Goal: Find specific page/section: Find specific page/section

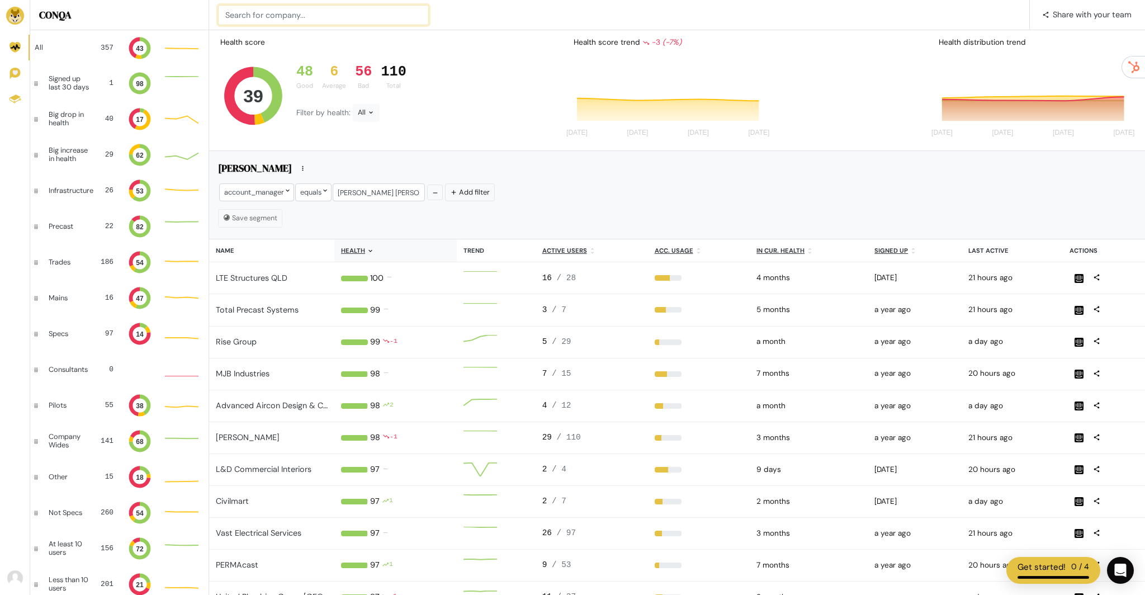
click at [355, 11] on input at bounding box center [323, 15] width 211 height 20
type input "united plumbing"
click at [261, 20] on input at bounding box center [323, 15] width 211 height 20
type input "lingyun"
click at [301, 11] on input at bounding box center [323, 15] width 211 height 20
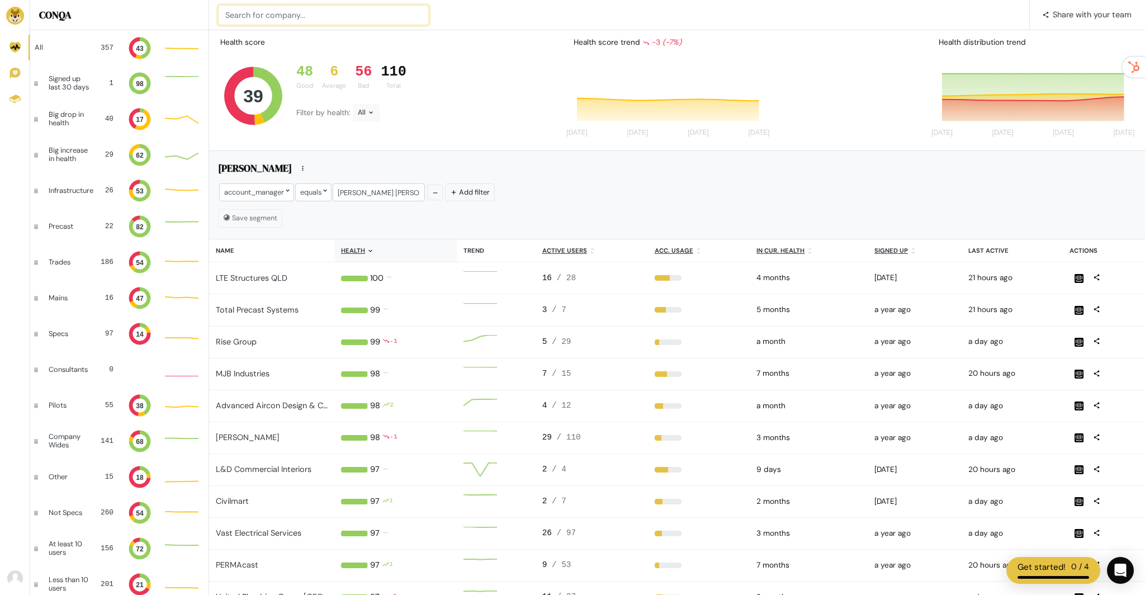
click at [301, 11] on input at bounding box center [323, 15] width 211 height 20
type input "teamm"
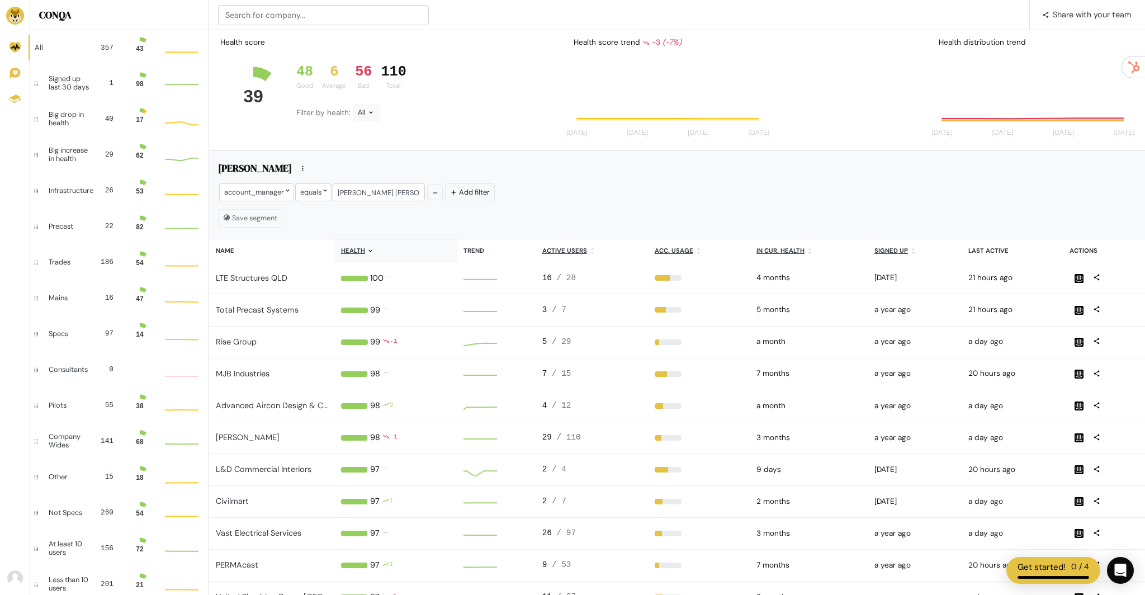
scroll to position [31, 34]
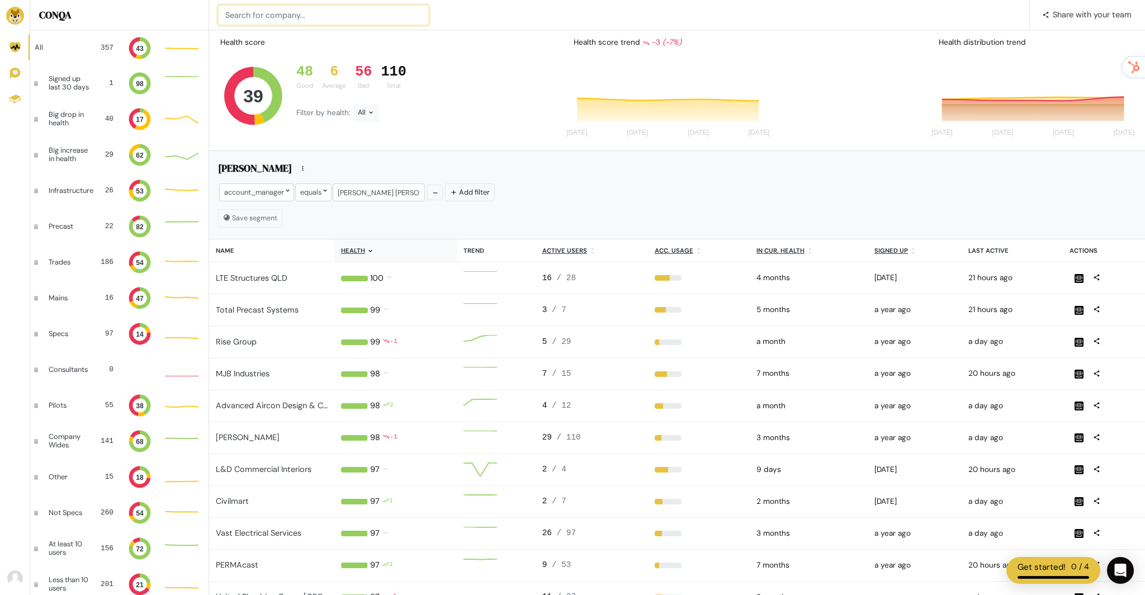
click at [346, 13] on input at bounding box center [323, 15] width 211 height 20
type input "mechonik"
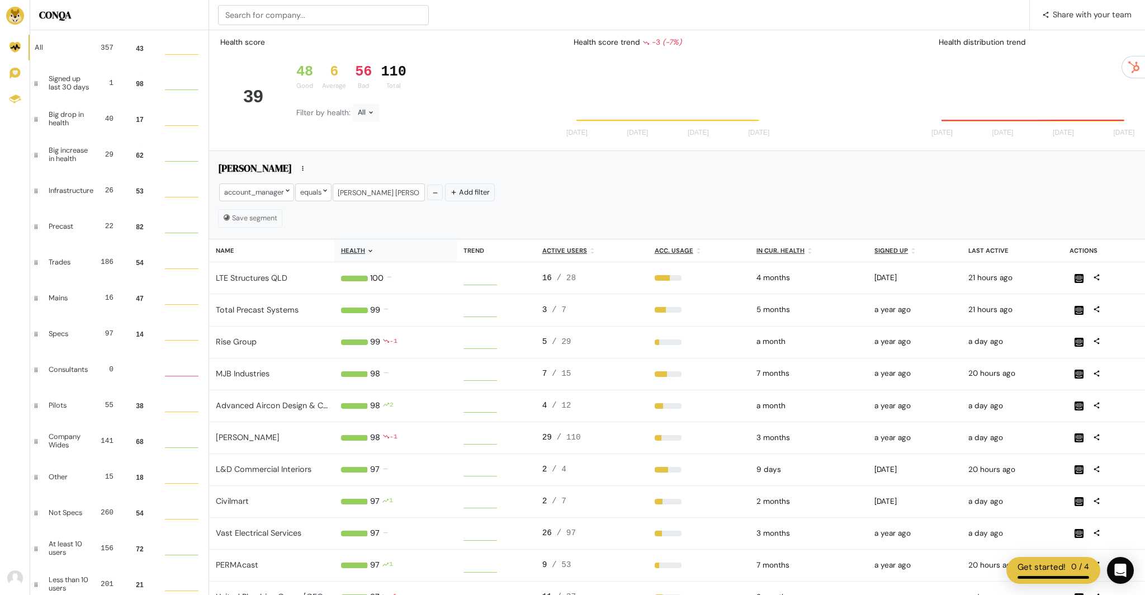
scroll to position [31, 34]
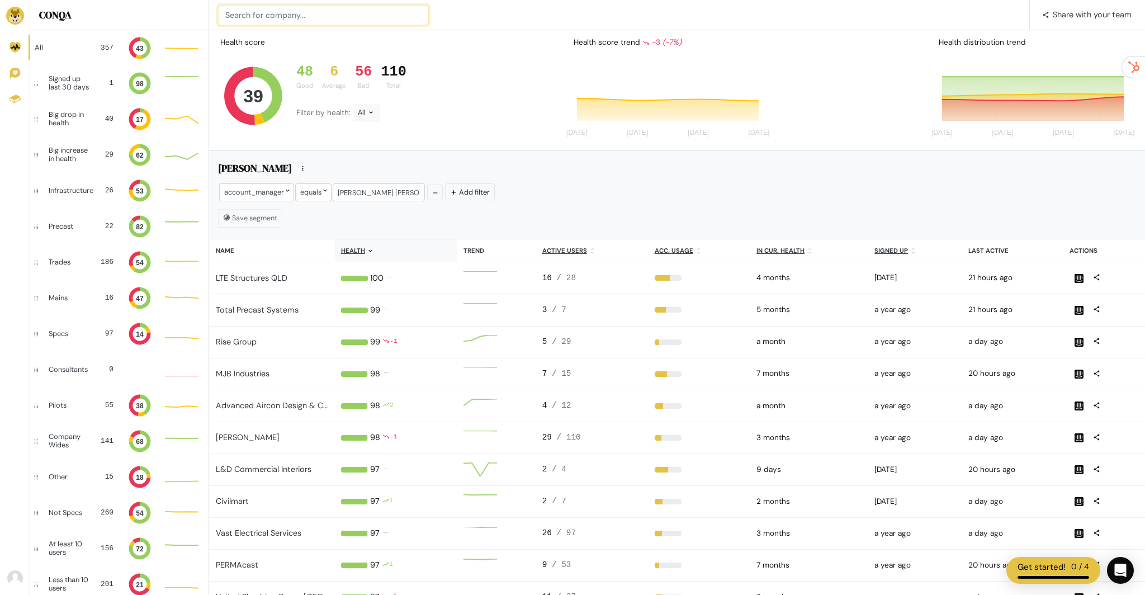
click at [376, 16] on input at bounding box center [323, 15] width 211 height 20
type input "SEm Windows"
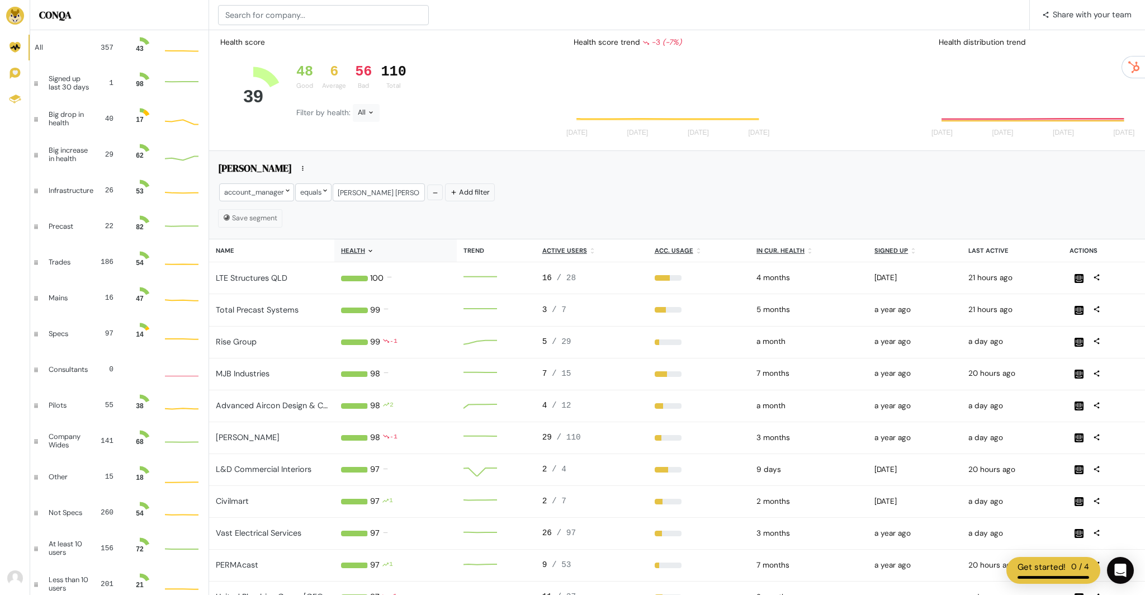
scroll to position [31, 34]
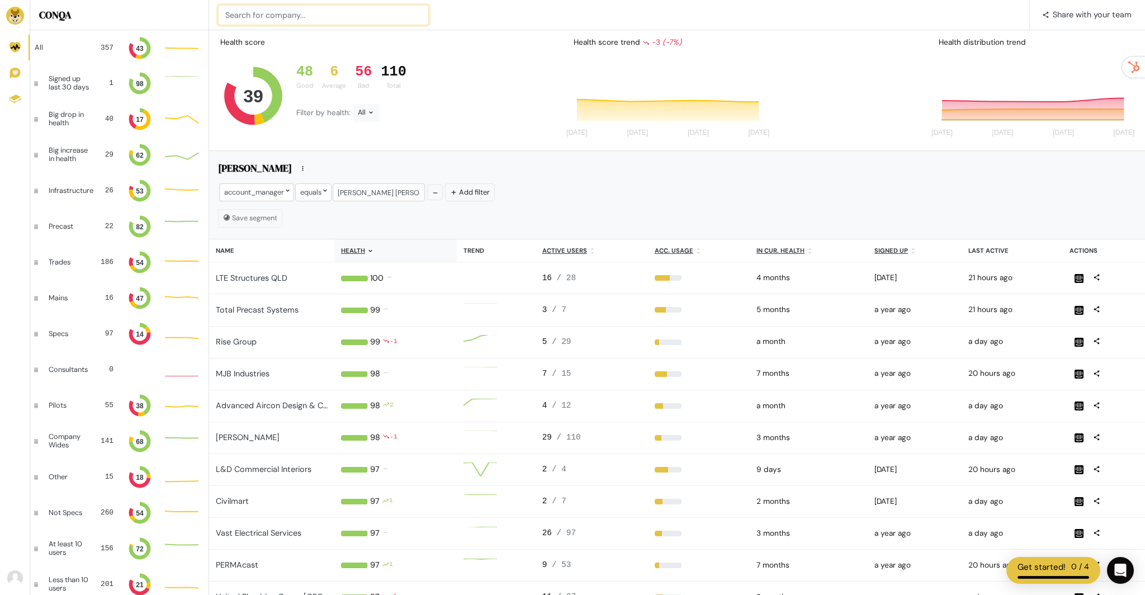
click at [257, 9] on input at bounding box center [323, 15] width 211 height 20
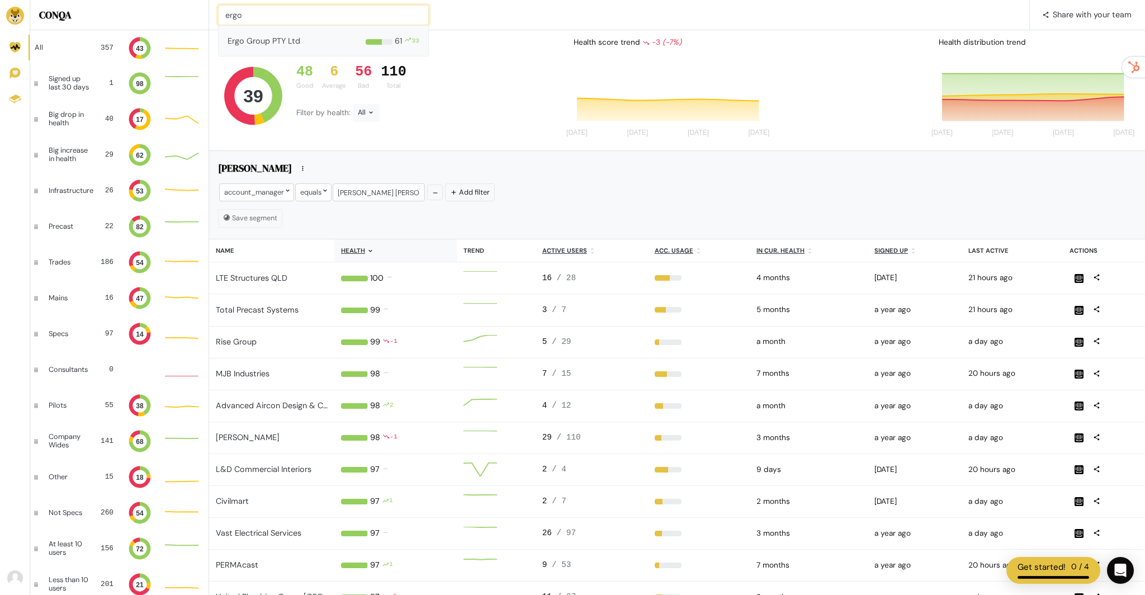
type input "ergo"
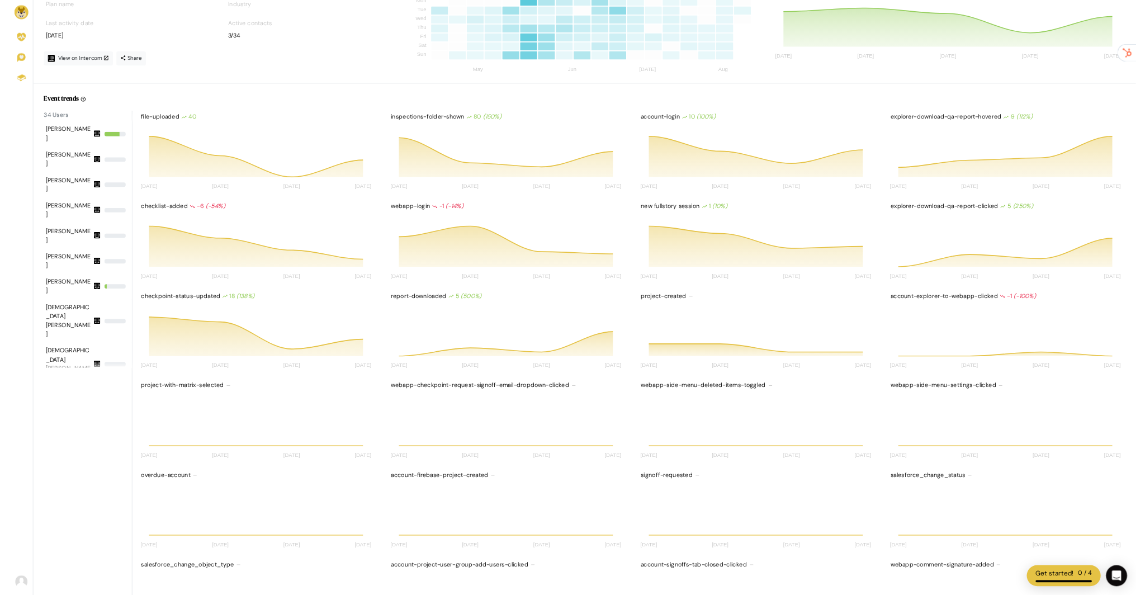
scroll to position [98, 229]
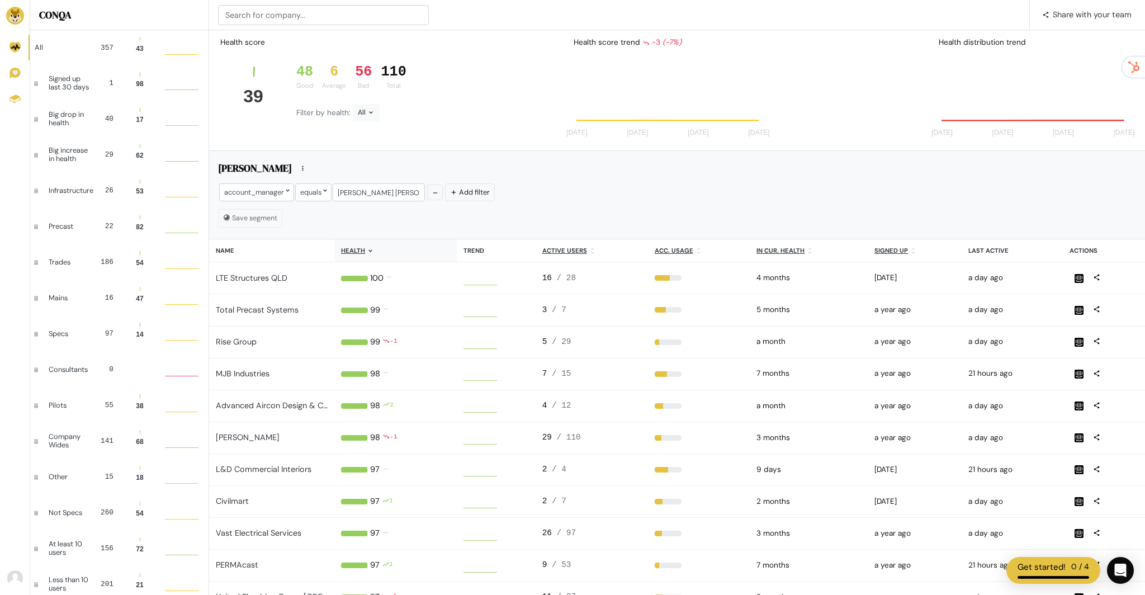
scroll to position [31, 34]
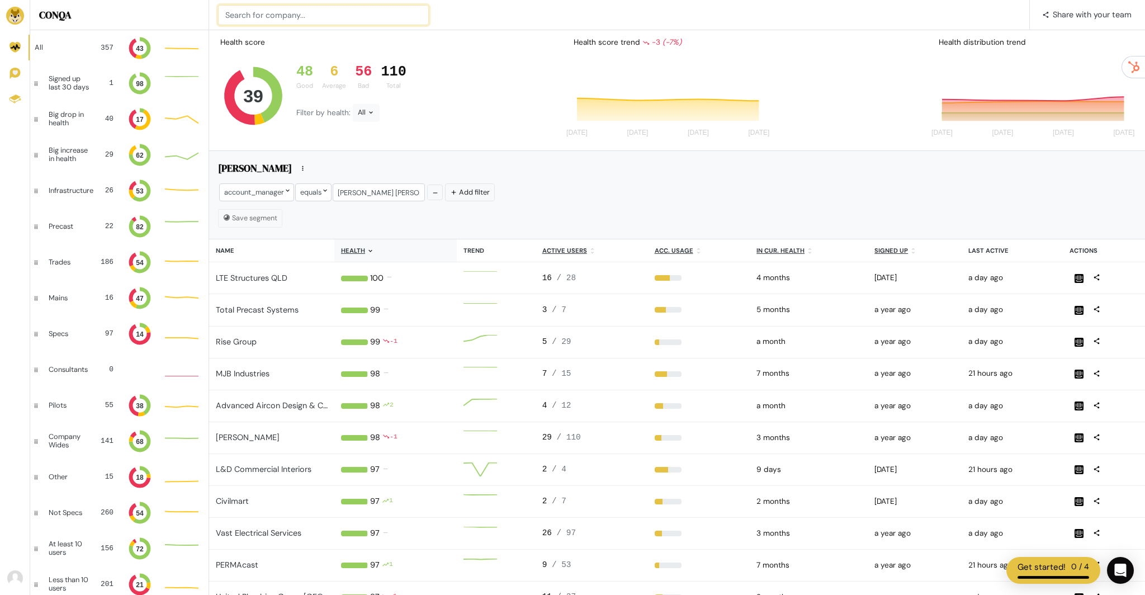
click at [246, 12] on input at bounding box center [323, 15] width 211 height 20
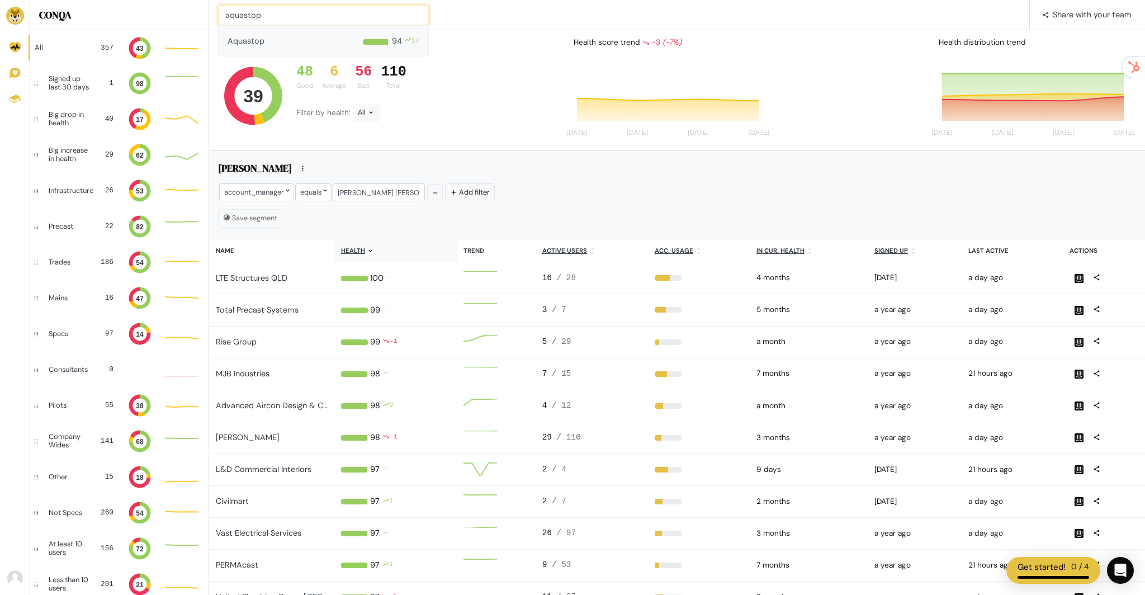
type input "aquastop"
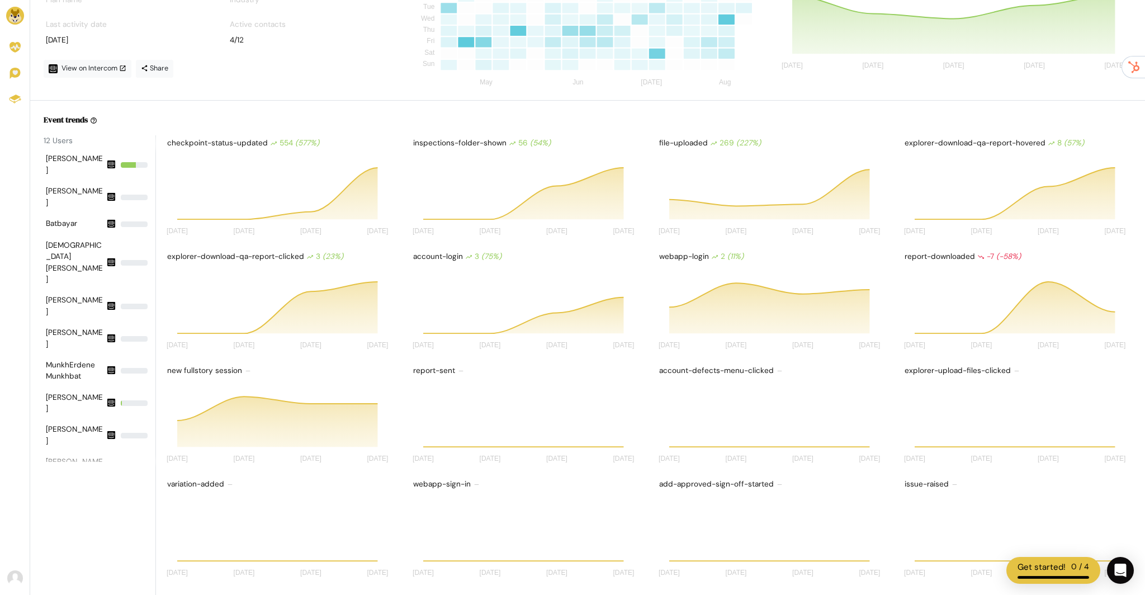
scroll to position [87, 0]
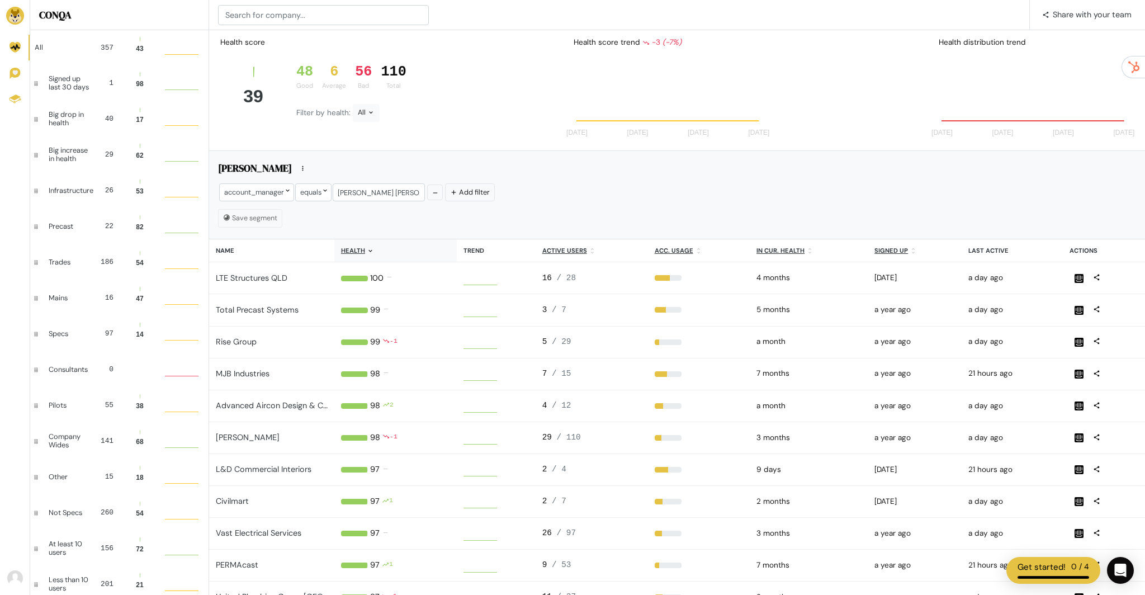
scroll to position [31, 34]
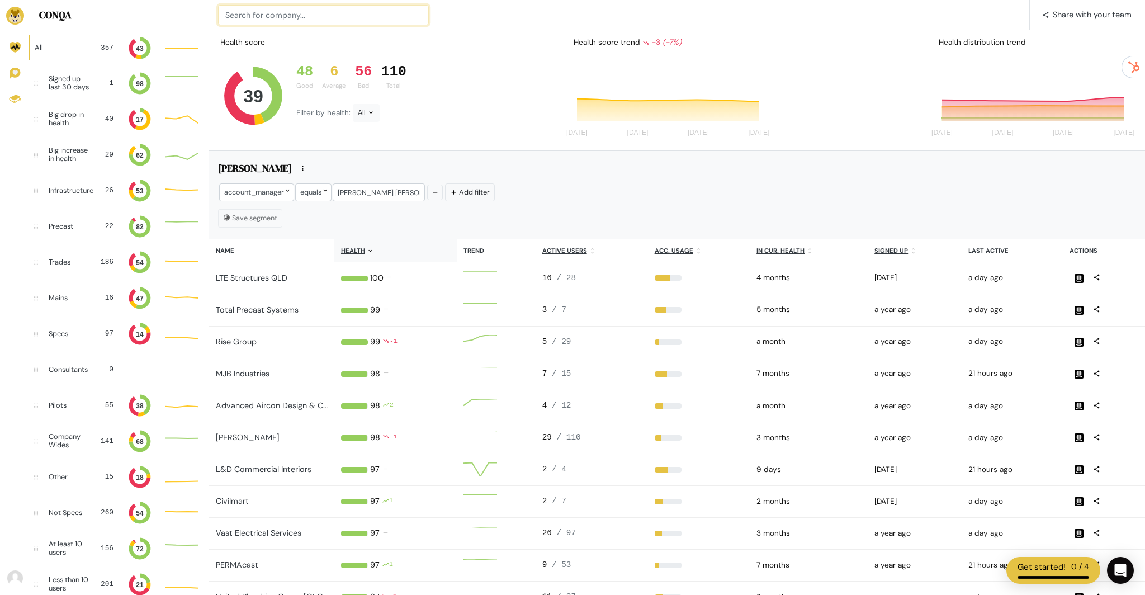
click at [290, 11] on input at bounding box center [323, 15] width 211 height 20
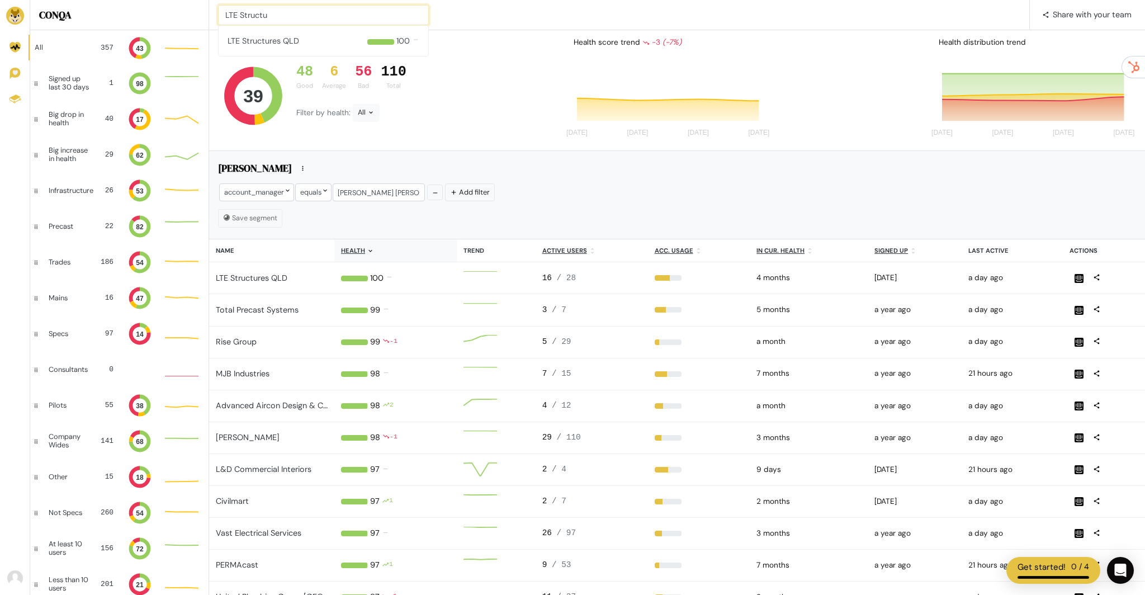
type input "LTE Structu"
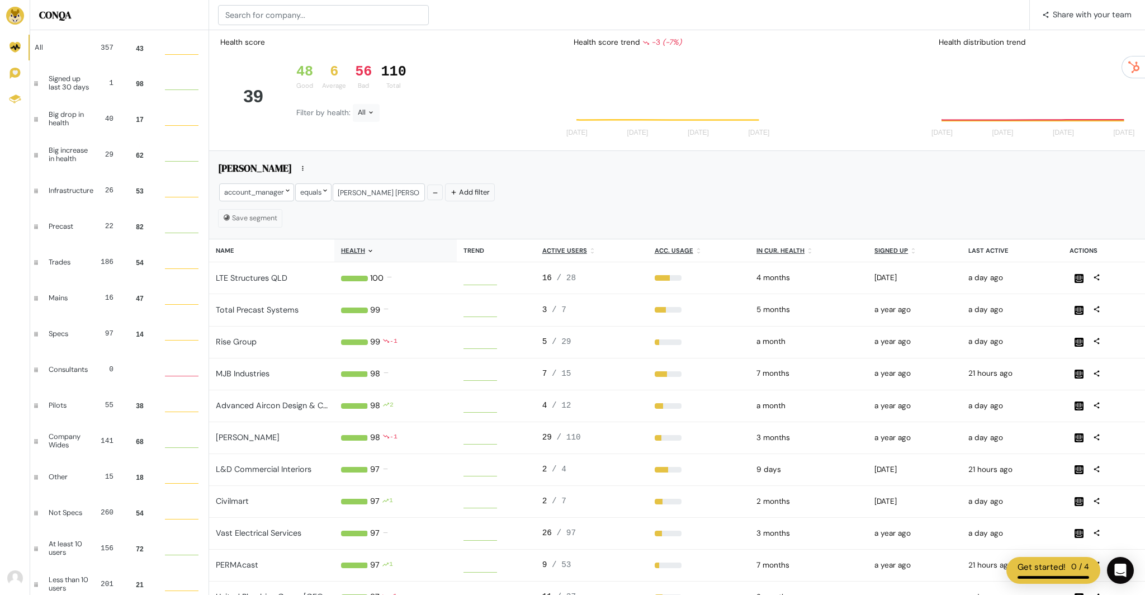
scroll to position [31, 34]
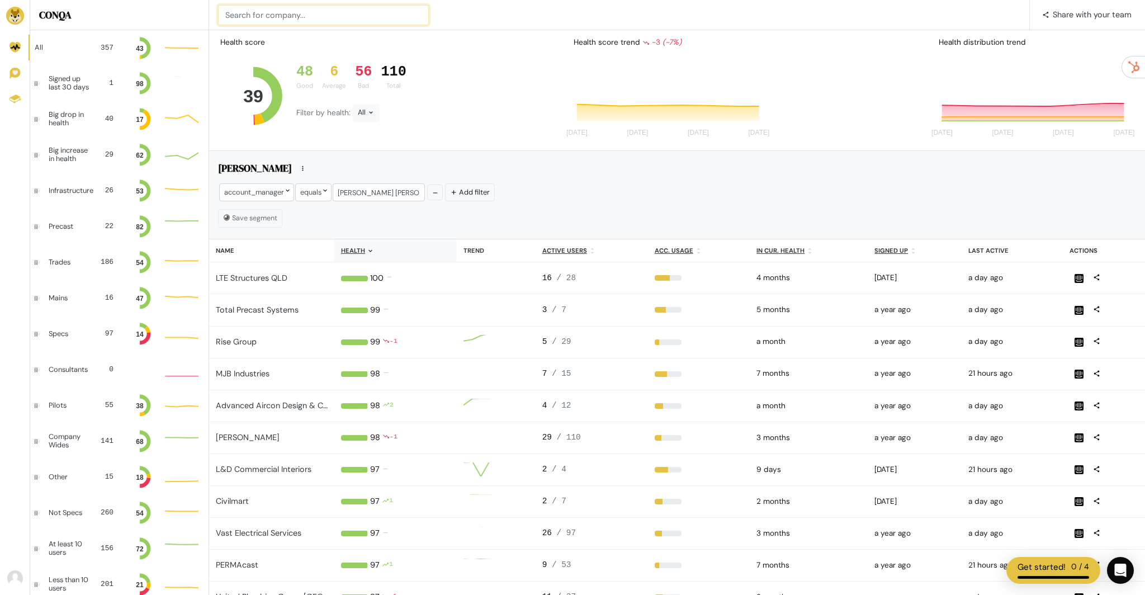
click at [317, 20] on input at bounding box center [323, 15] width 211 height 20
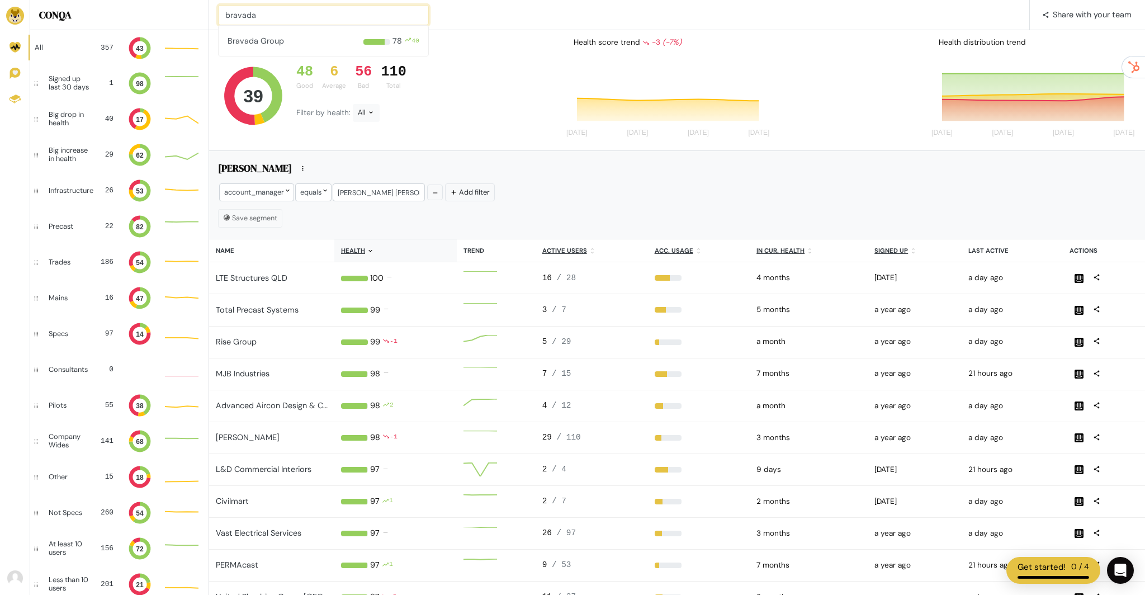
type input "bravada"
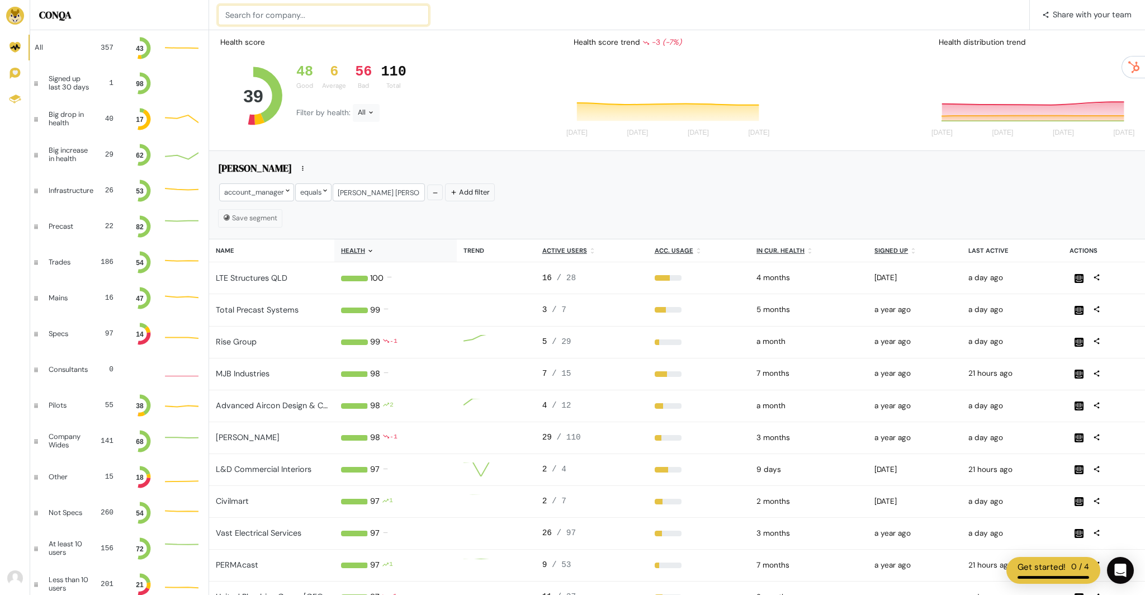
click at [294, 23] on input at bounding box center [323, 15] width 211 height 20
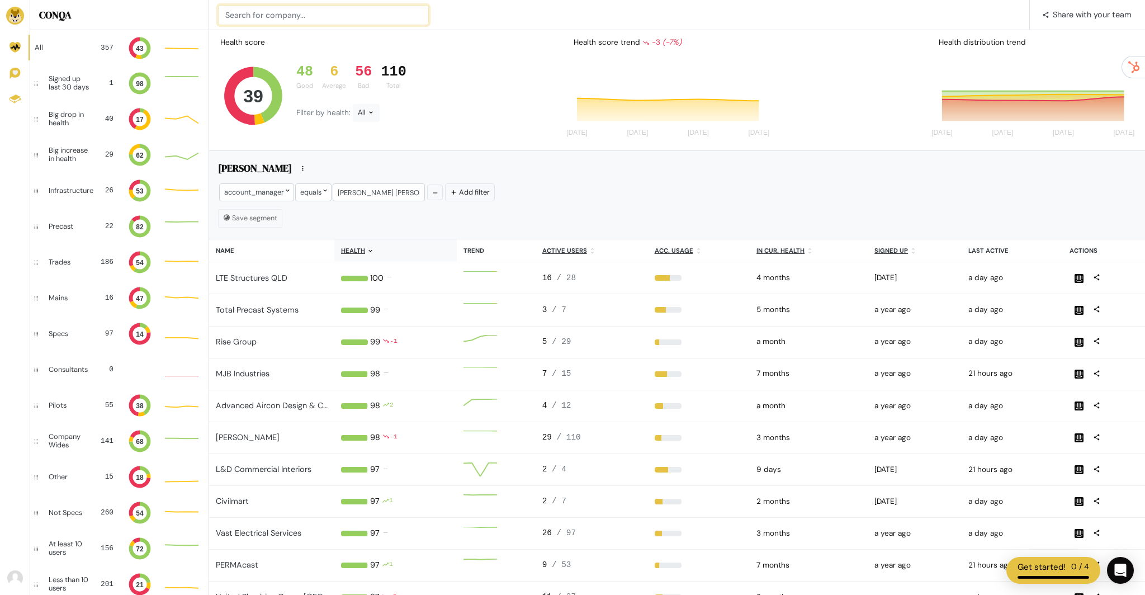
click at [290, 16] on input at bounding box center [323, 15] width 211 height 20
type input "the superse"
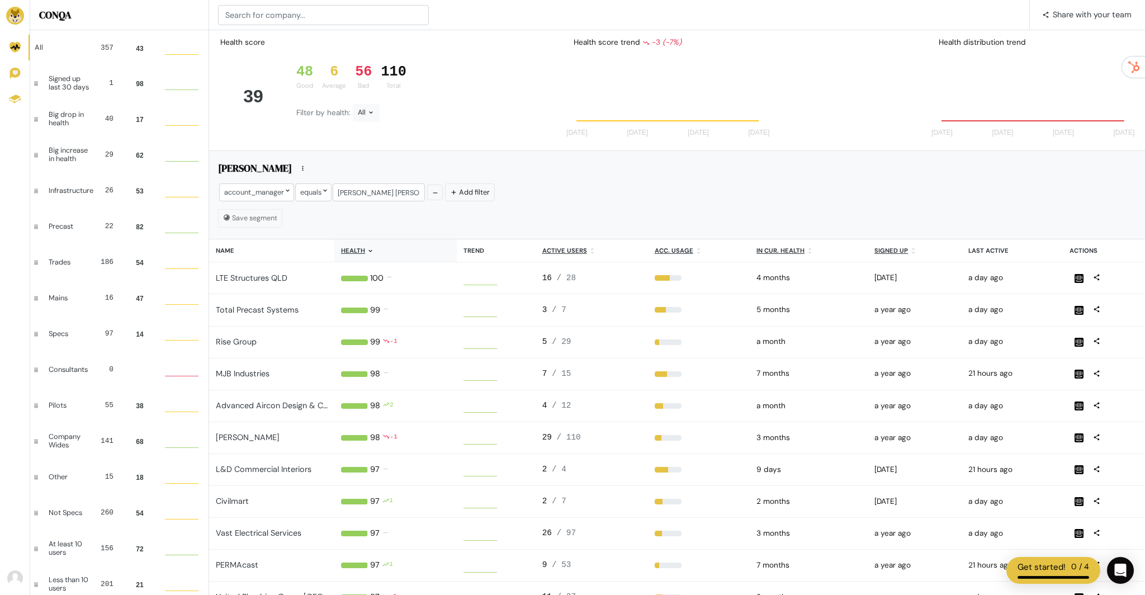
scroll to position [31, 34]
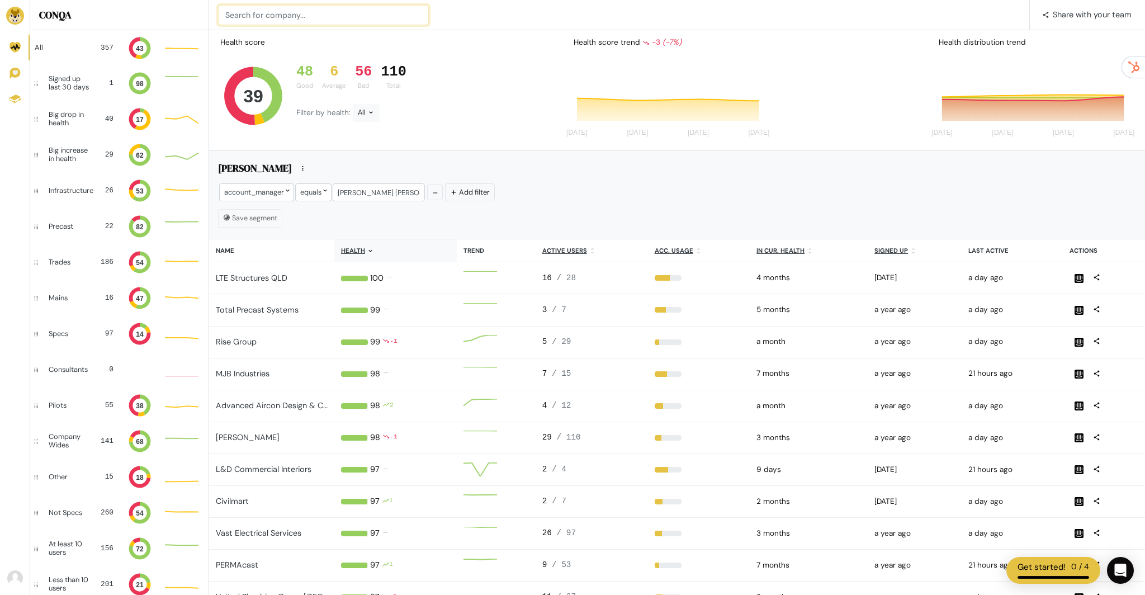
click at [264, 16] on input at bounding box center [323, 15] width 211 height 20
type input "Arc plastering"
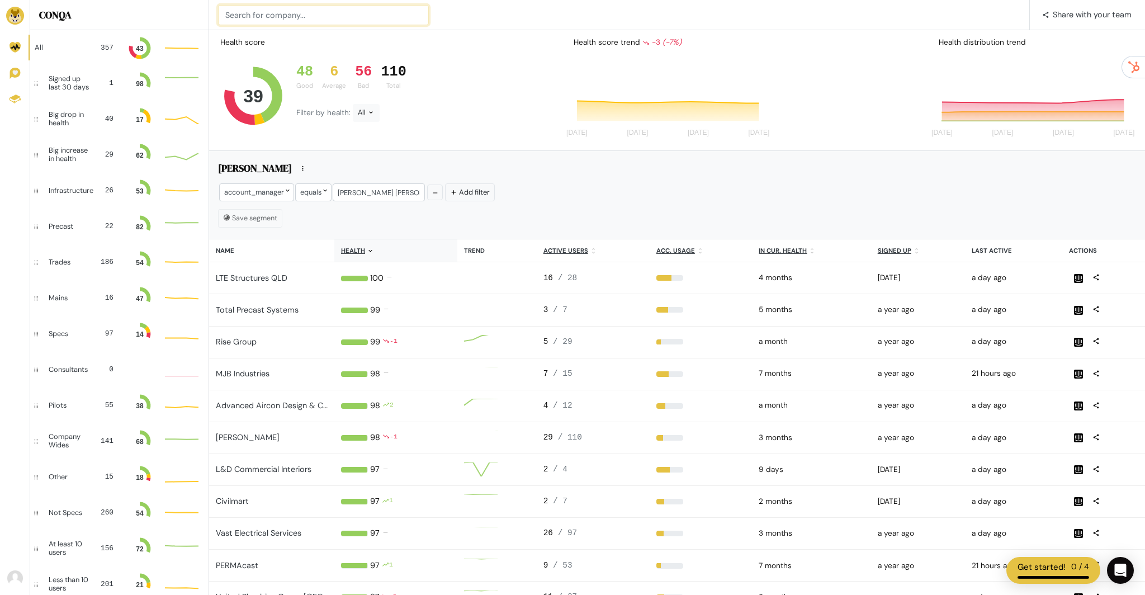
click at [255, 12] on input at bounding box center [323, 15] width 211 height 20
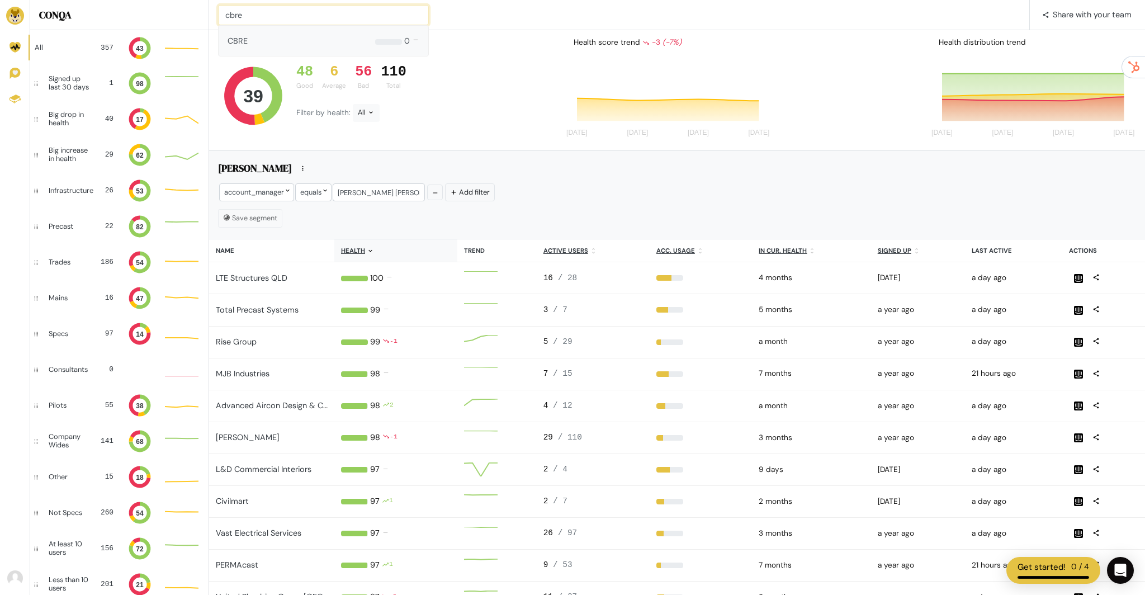
type input "cbre"
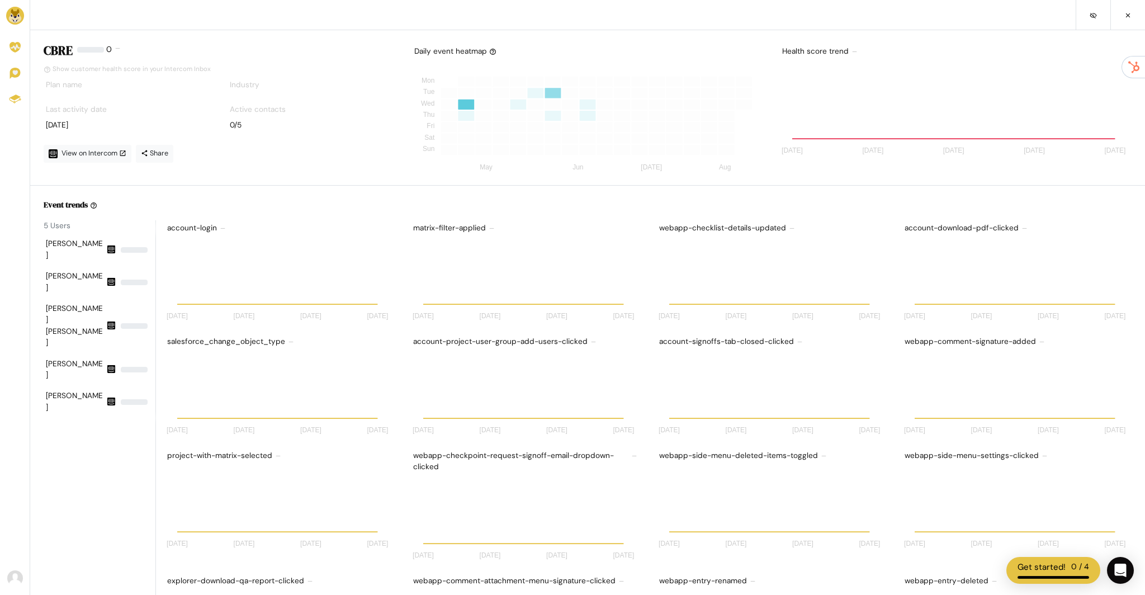
scroll to position [98, 229]
